Goal: Information Seeking & Learning: Learn about a topic

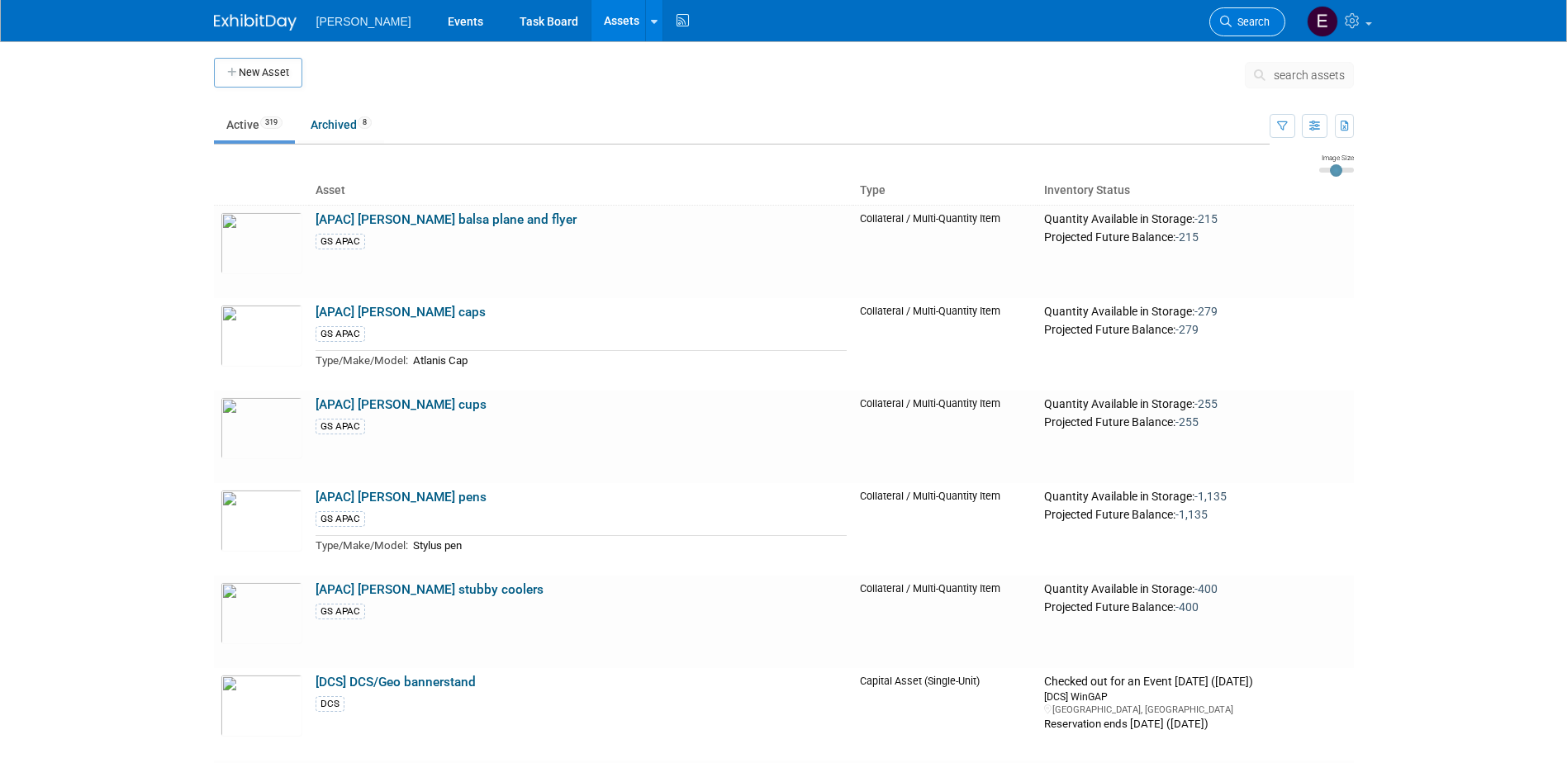
click at [1238, 20] on span "Search" at bounding box center [1251, 22] width 38 height 12
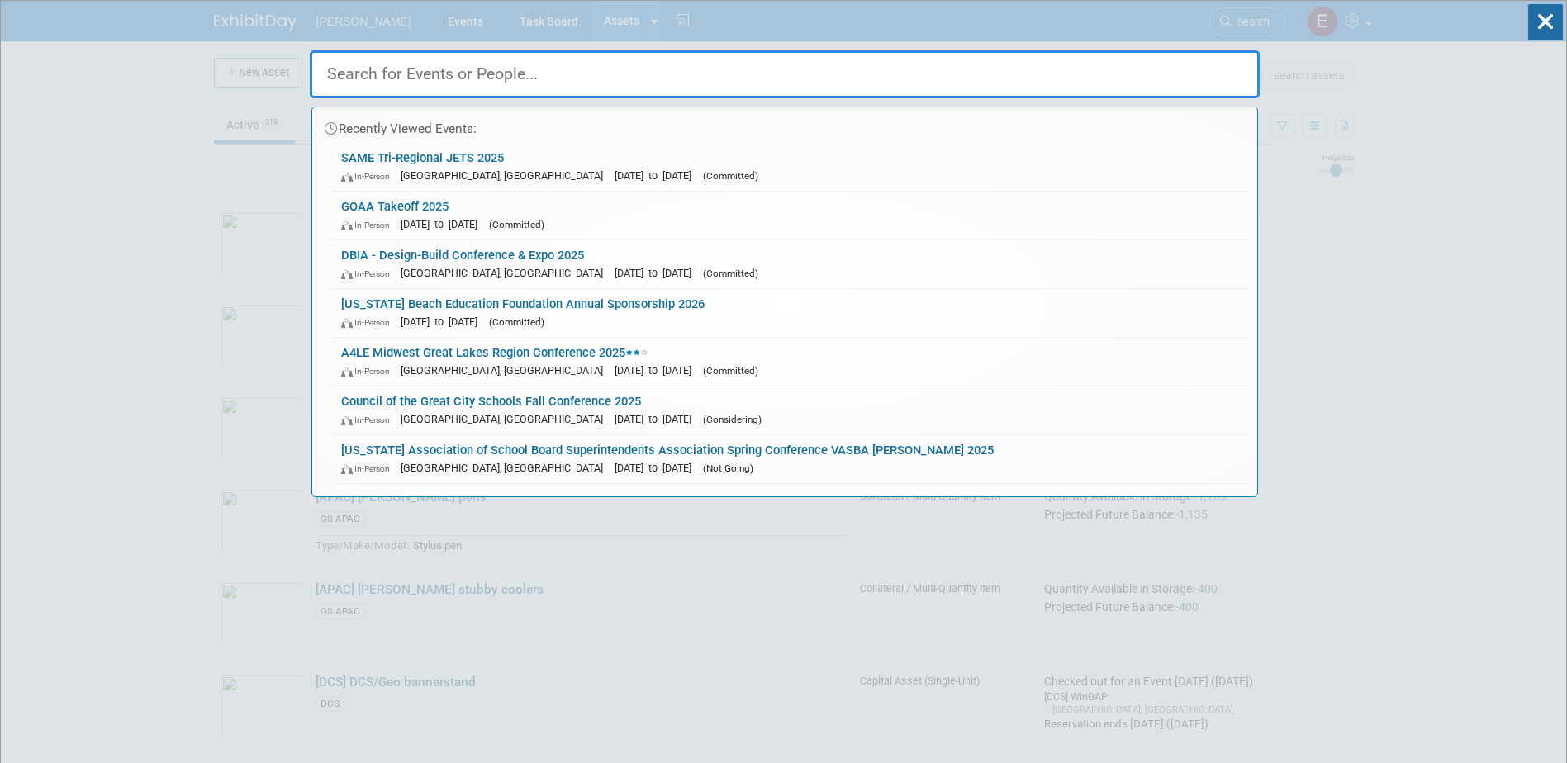
click at [773, 22] on div "Recently Viewed Events: SAME Tri-Regional JETS 2025 In-Person Jacksonville, FL …" at bounding box center [785, 249] width 950 height 496
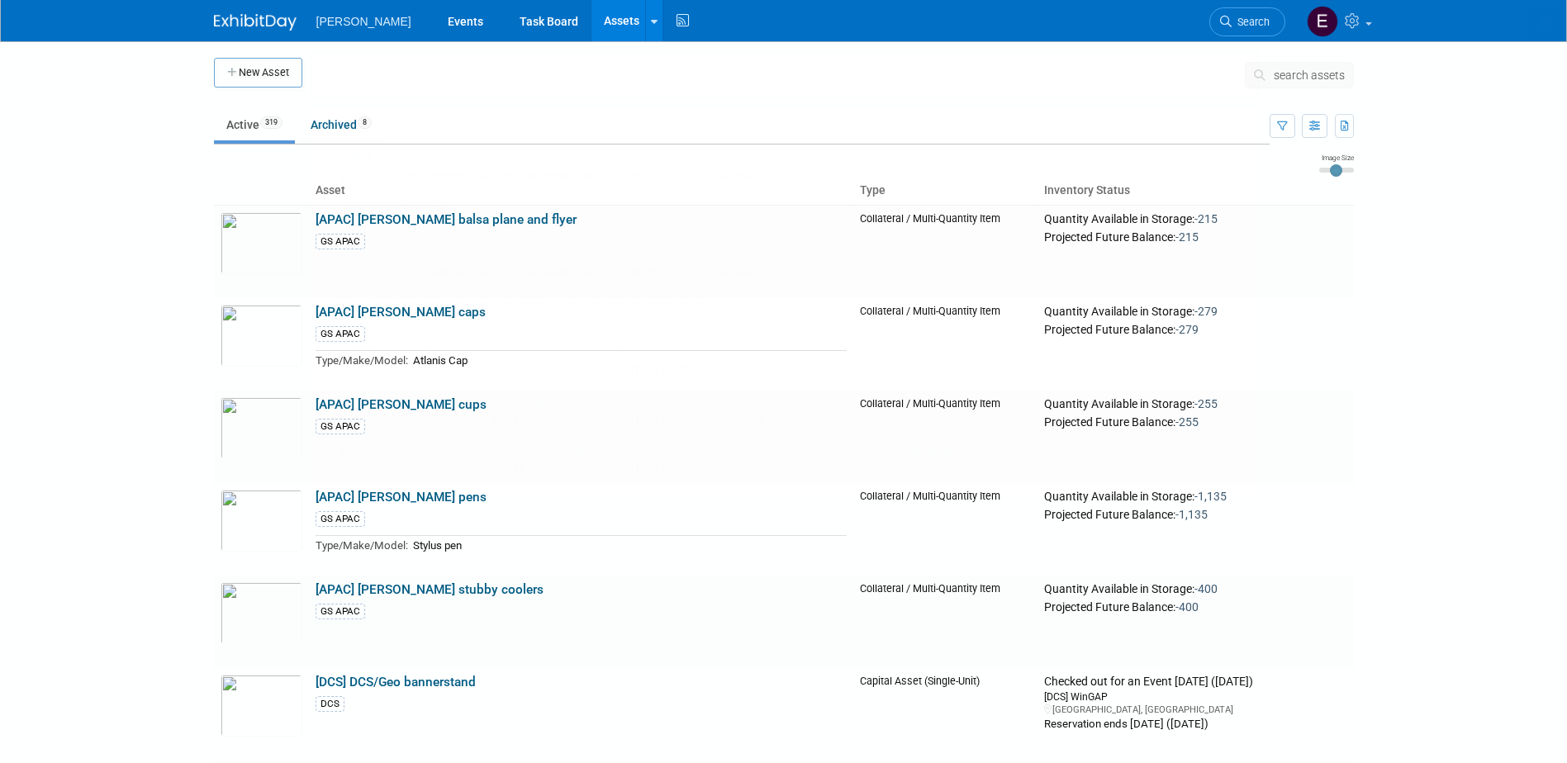
click at [592, 17] on link "Assets" at bounding box center [622, 20] width 60 height 41
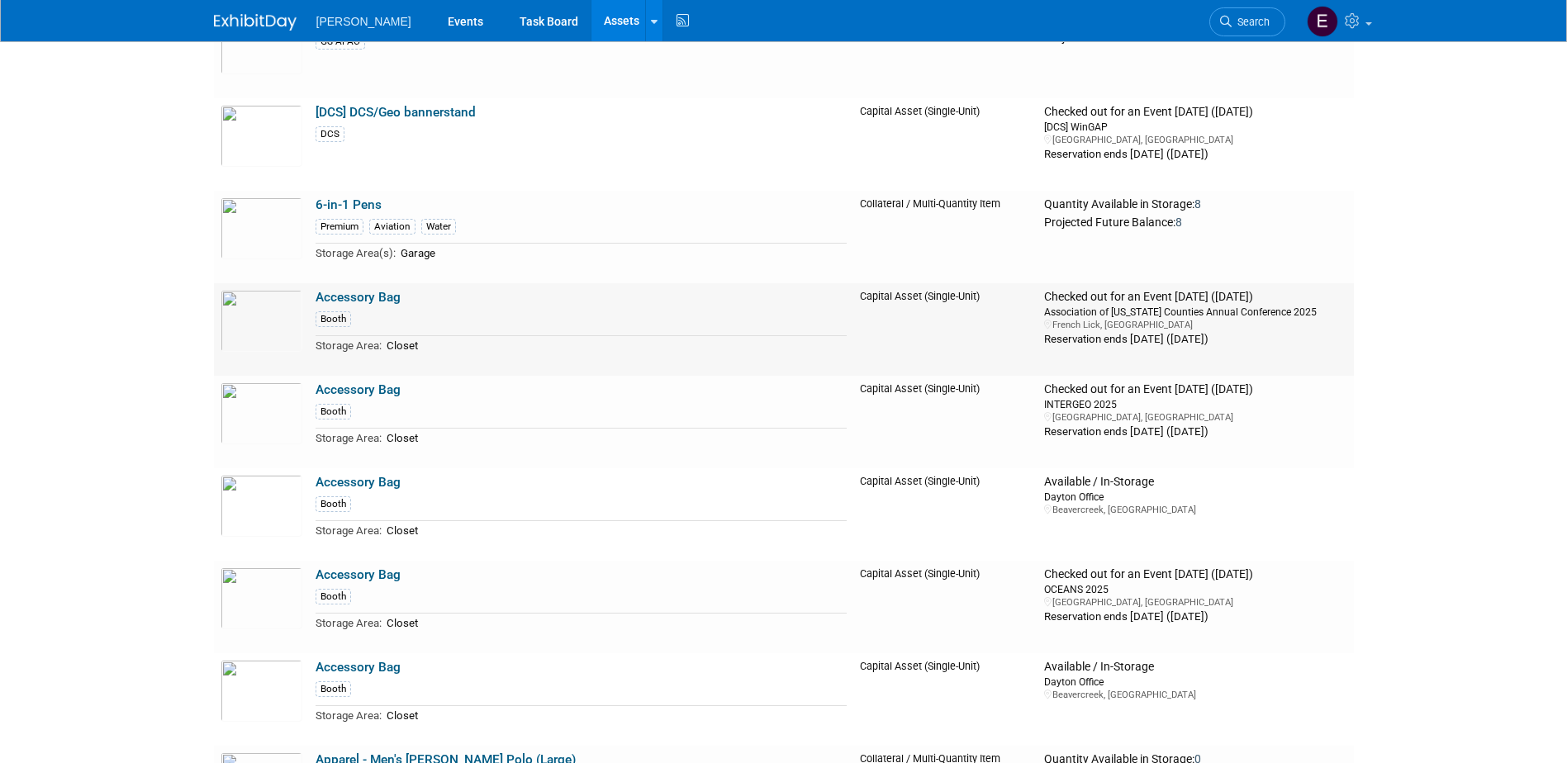
scroll to position [413, 0]
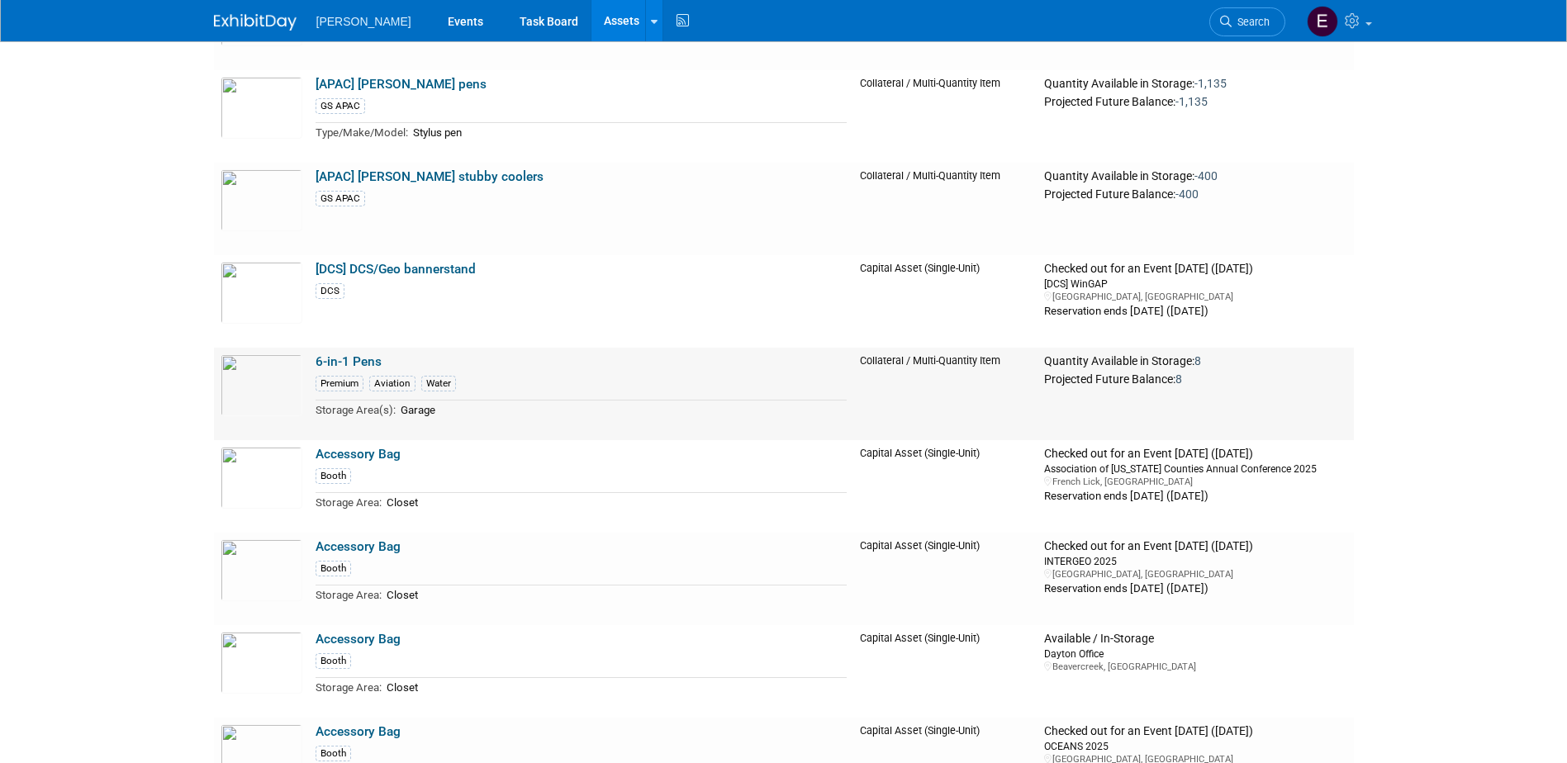
click at [354, 359] on link "6-in-1 Pens" at bounding box center [349, 361] width 66 height 15
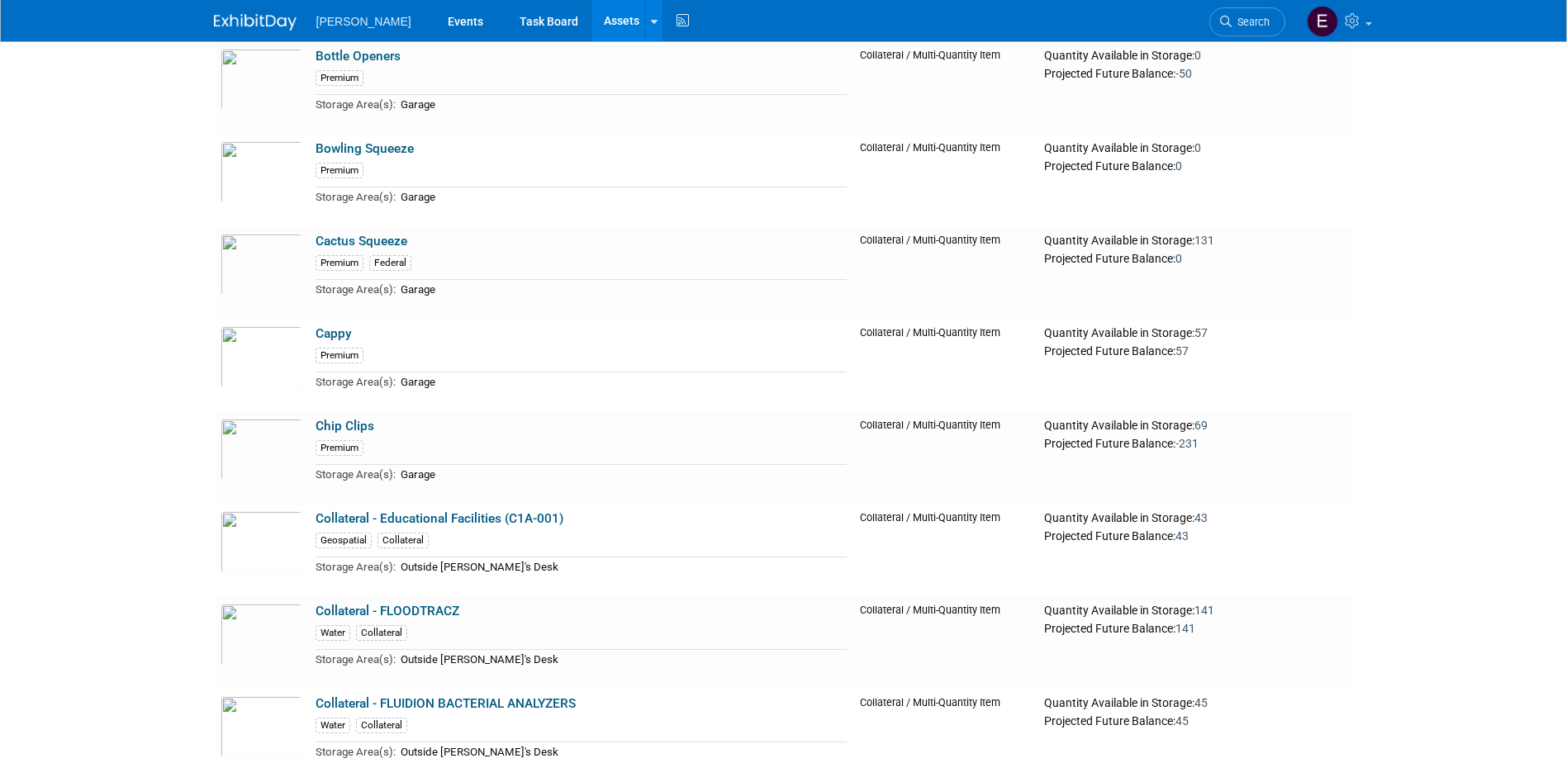
scroll to position [9005, 0]
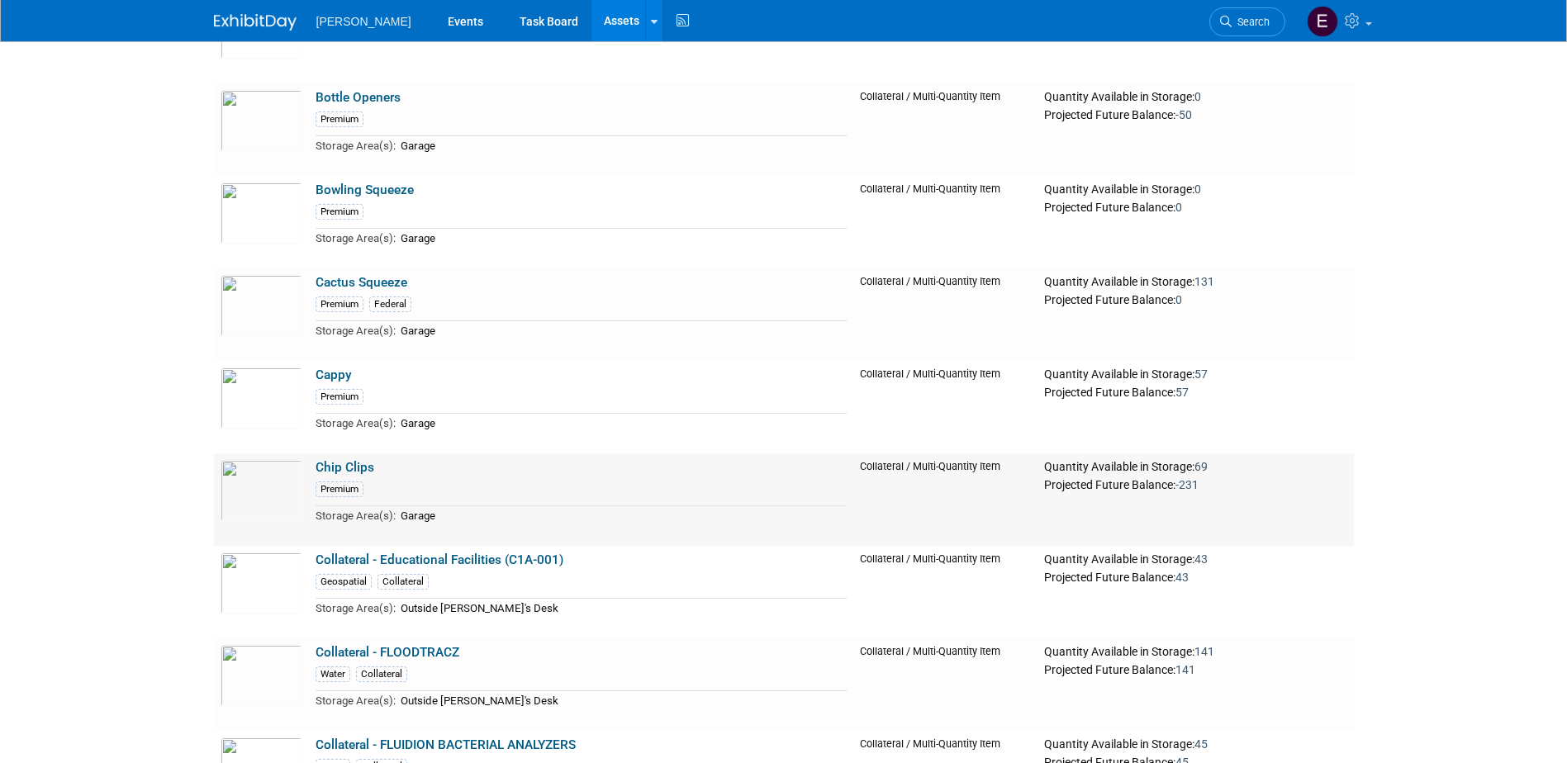
click at [344, 465] on link "Chip Clips" at bounding box center [345, 467] width 59 height 15
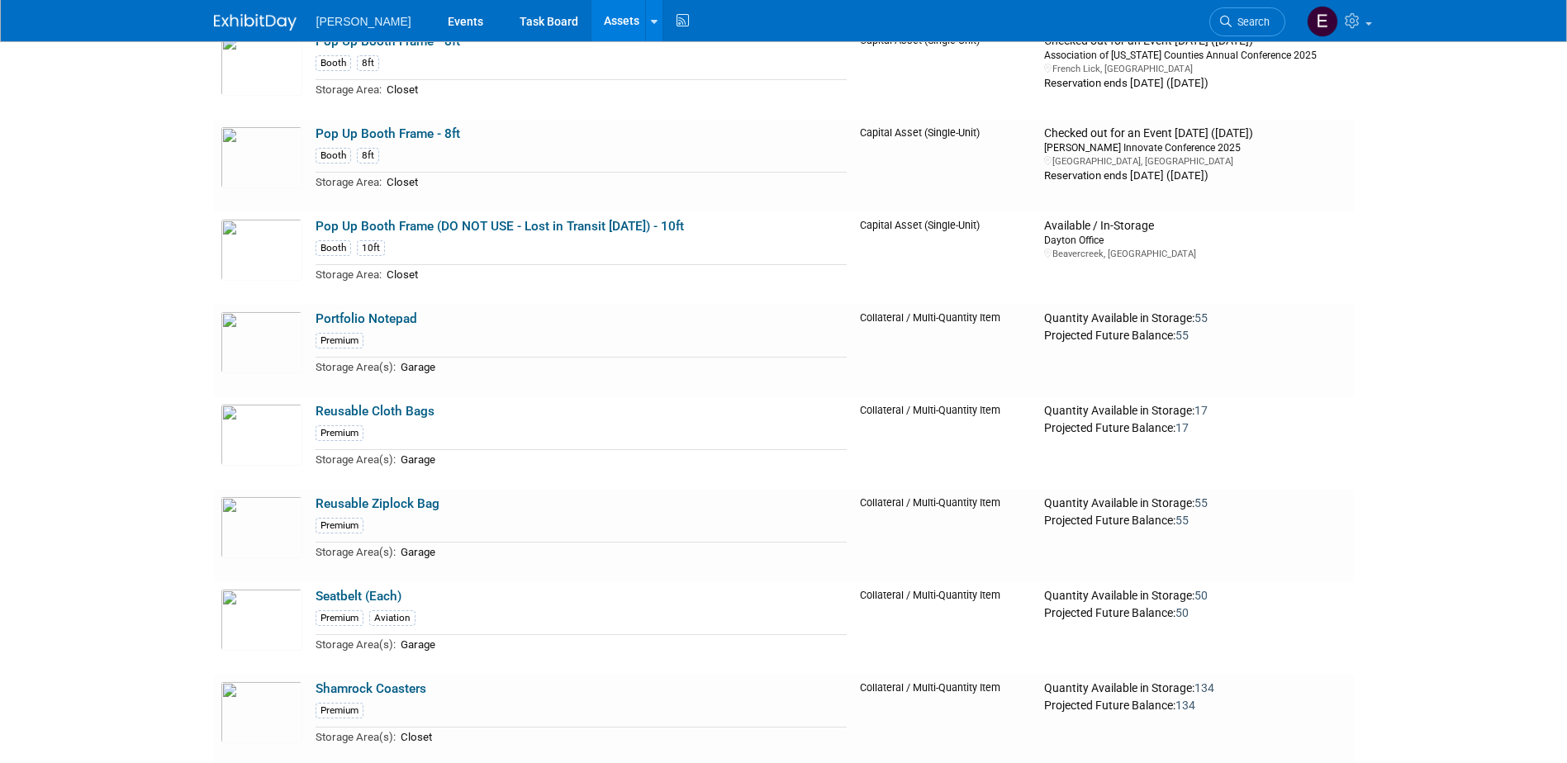
scroll to position [23556, 0]
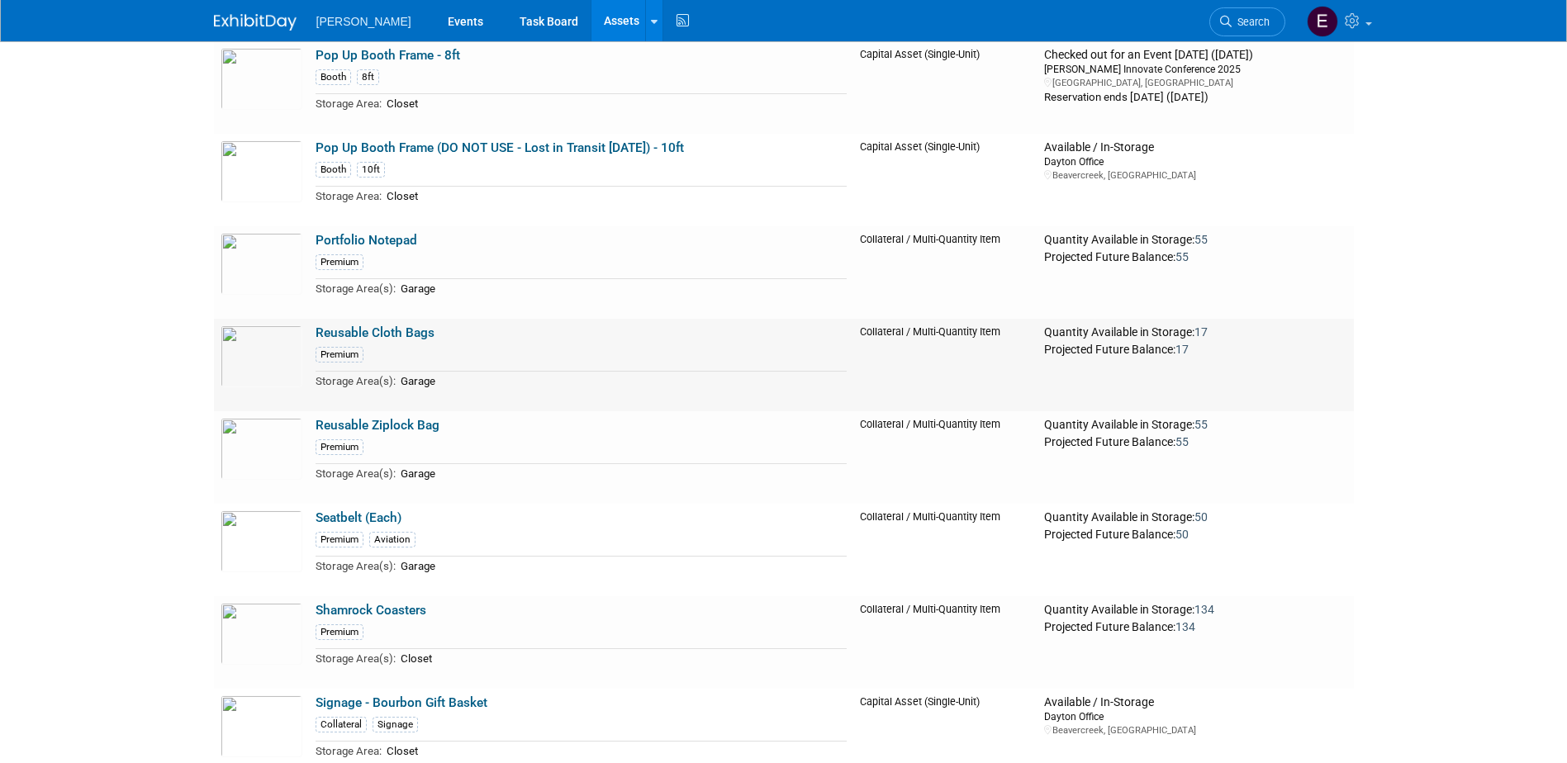
click at [381, 340] on link "Reusable Cloth Bags" at bounding box center [375, 332] width 119 height 15
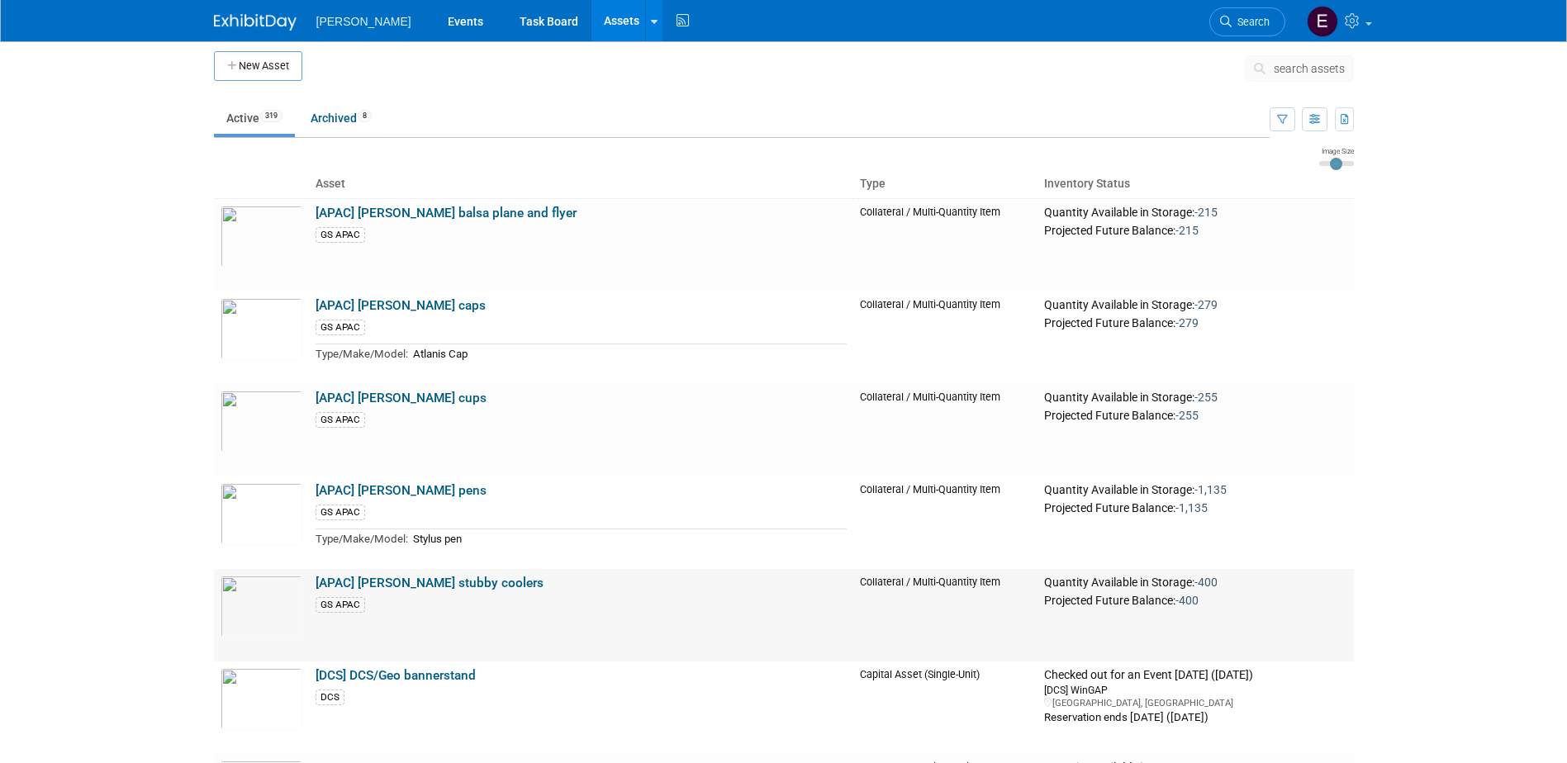
scroll to position [0, 0]
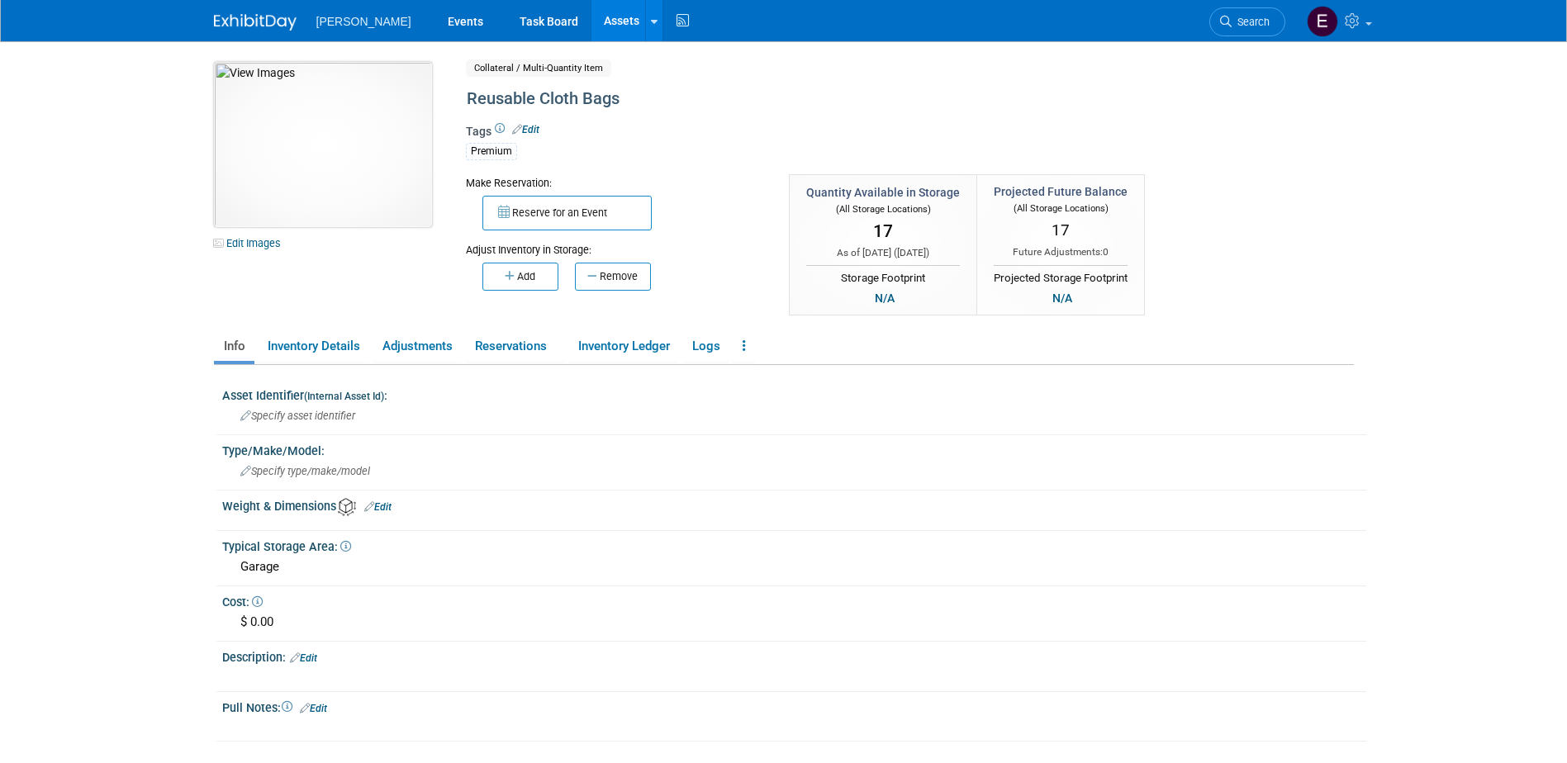
click at [288, 130] on img at bounding box center [323, 144] width 218 height 165
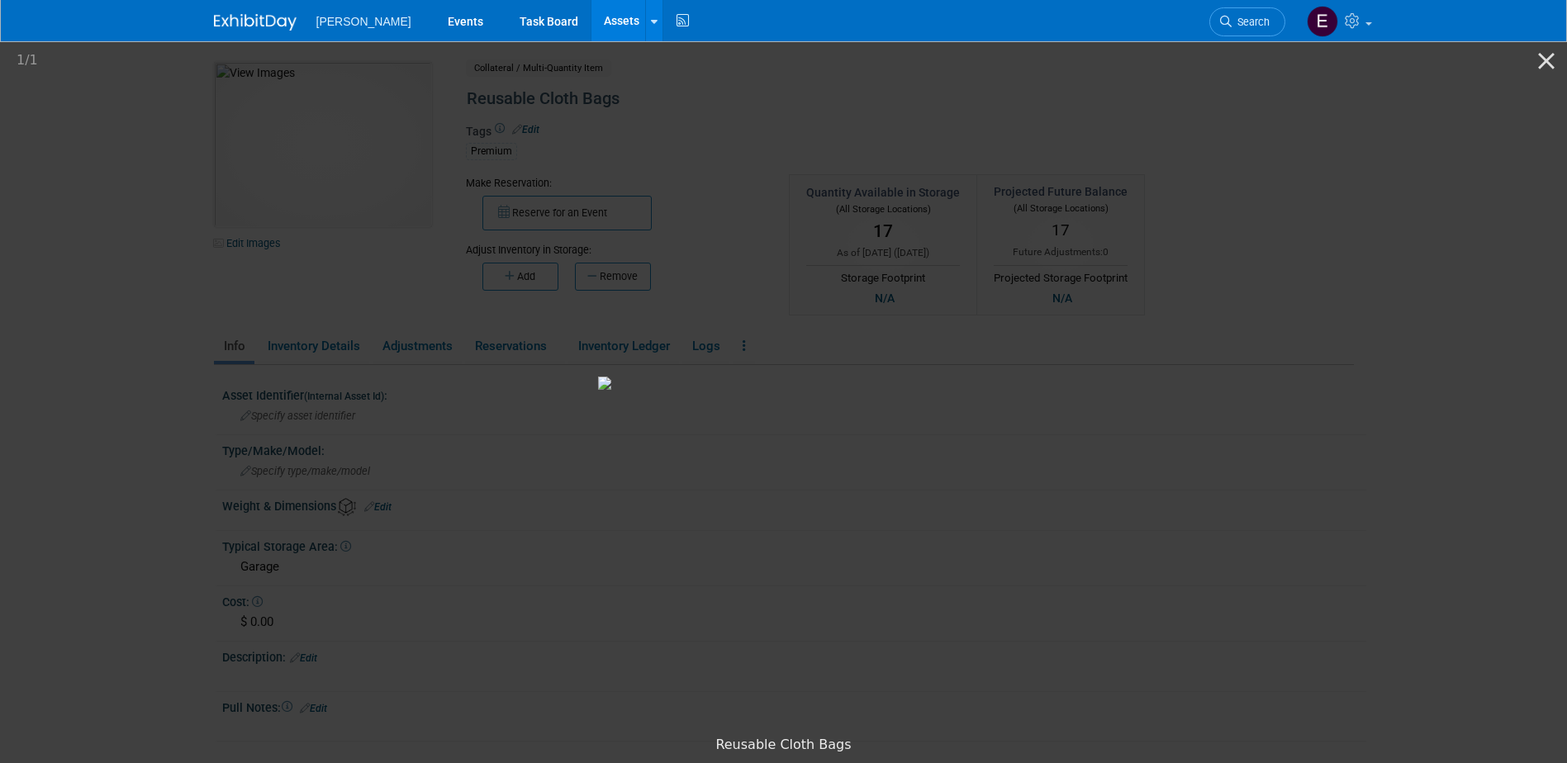
click at [1389, 260] on picture at bounding box center [783, 383] width 1567 height 689
